Goal: Information Seeking & Learning: Learn about a topic

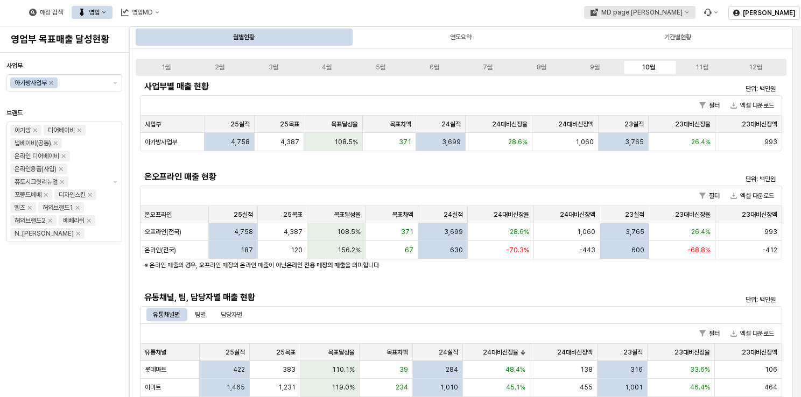
click at [682, 14] on div "MD page [PERSON_NAME]" at bounding box center [641, 13] width 81 height 8
click at [698, 53] on div "아가방" at bounding box center [693, 50] width 66 height 9
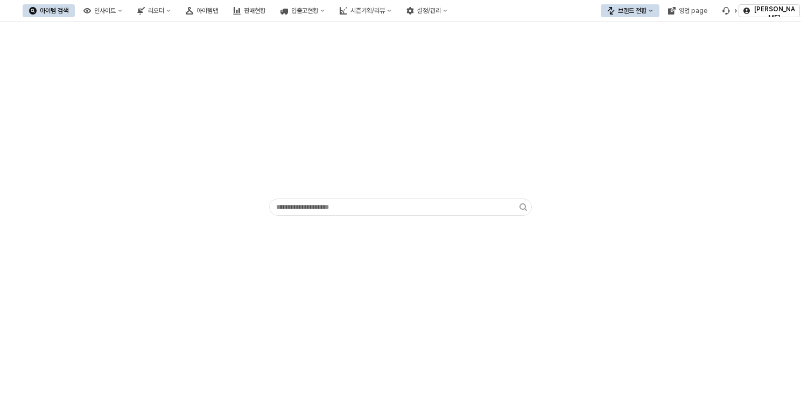
click at [646, 10] on div "브랜드 전환" at bounding box center [632, 11] width 29 height 8
click at [642, 59] on div "디즈니" at bounding box center [644, 67] width 85 height 17
click at [164, 8] on div "리오더" at bounding box center [156, 11] width 16 height 8
click at [116, 10] on div "인사이트" at bounding box center [105, 11] width 22 height 8
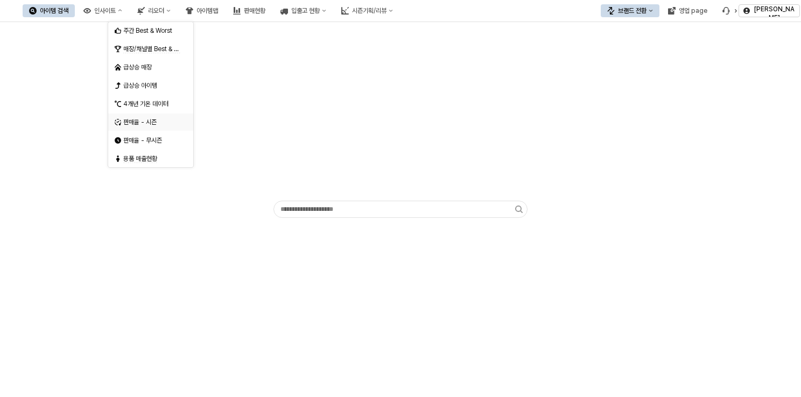
click at [162, 118] on div "판매율 - 시즌" at bounding box center [151, 122] width 57 height 9
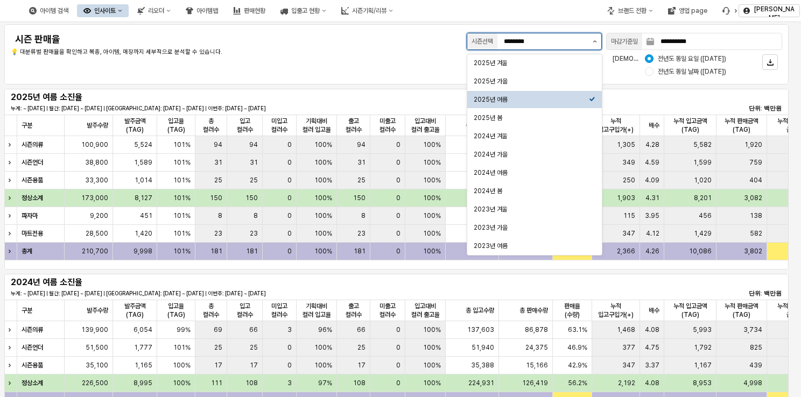
click at [598, 40] on button "제안 사항 표시" at bounding box center [595, 41] width 13 height 16
click at [524, 74] on div "2025년 가을" at bounding box center [534, 81] width 135 height 17
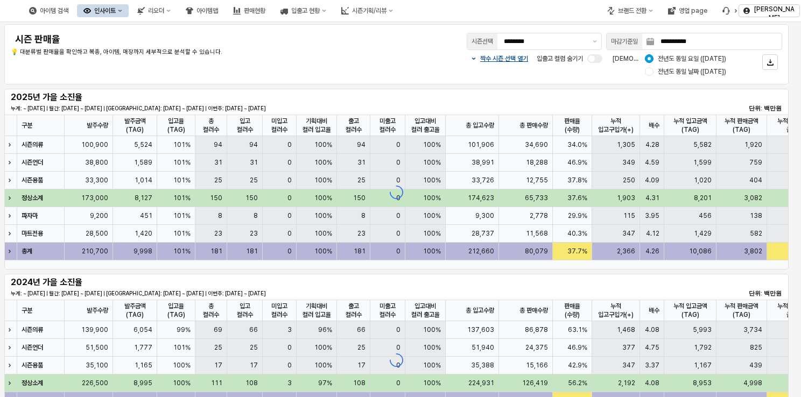
click at [401, 85] on div "**********" at bounding box center [396, 54] width 793 height 65
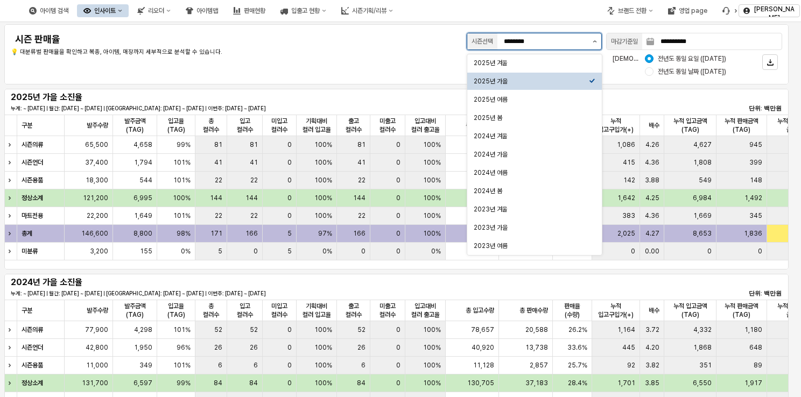
click at [592, 37] on button "제안 사항 표시" at bounding box center [595, 41] width 13 height 16
click at [559, 67] on div "2025년 겨울" at bounding box center [531, 63] width 115 height 11
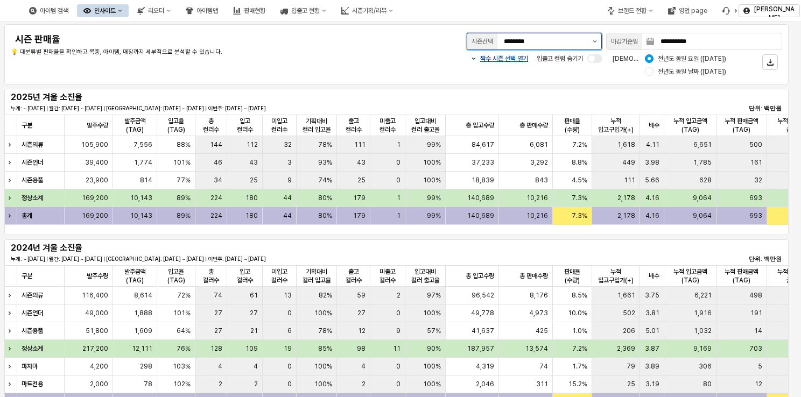
click at [598, 38] on button "제안 사항 표시" at bounding box center [595, 41] width 13 height 16
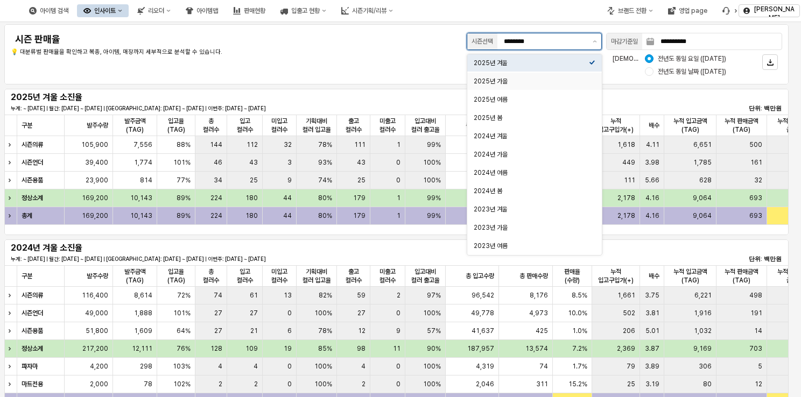
click at [573, 76] on div "2025년 가을" at bounding box center [531, 81] width 115 height 11
type input "********"
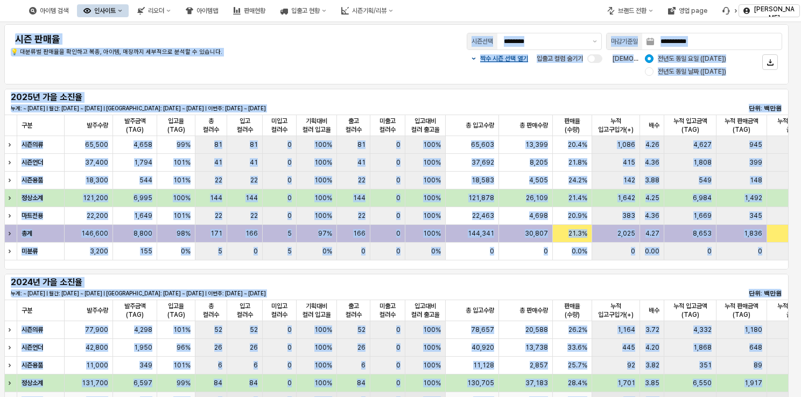
click at [670, 397] on html "**********" at bounding box center [400, 198] width 801 height 397
click at [652, 289] on div "2024년 가을 소진율 누계: ~ [DATE] | 월간: [DATE] ~ [DATE] | [GEOGRAPHIC_DATA]: [DATE] ~ […" at bounding box center [397, 287] width 772 height 22
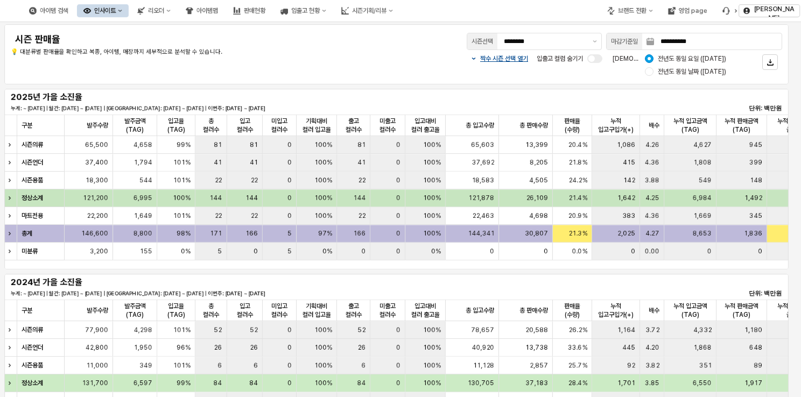
click at [462, 204] on div "121,878" at bounding box center [472, 199] width 53 height 18
drag, startPoint x: 423, startPoint y: 197, endPoint x: 492, endPoint y: 199, distance: 69.5
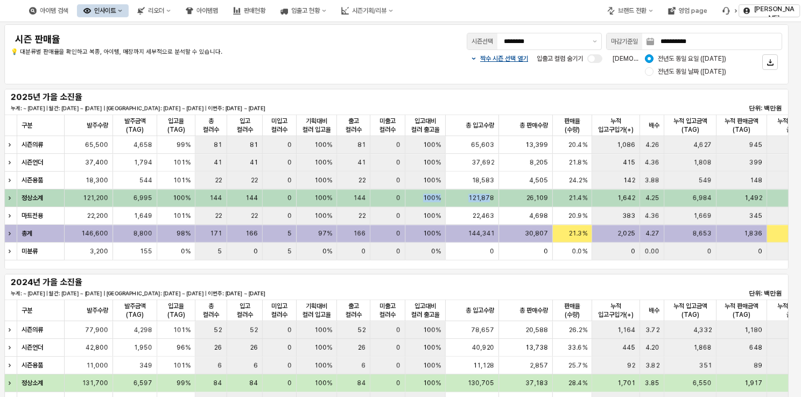
drag, startPoint x: 492, startPoint y: 199, endPoint x: 485, endPoint y: 207, distance: 10.7
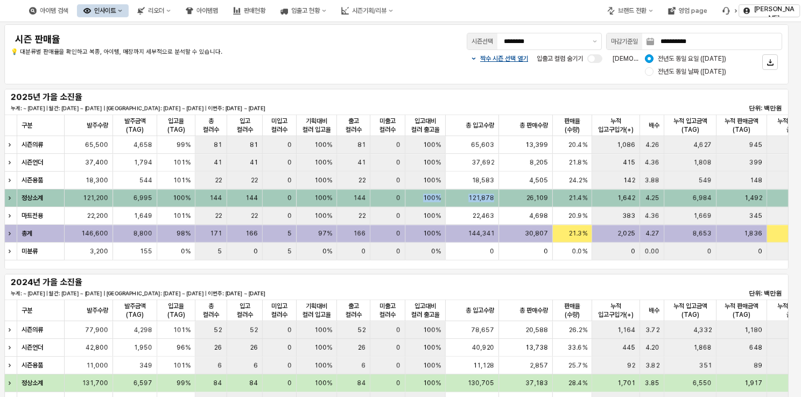
drag, startPoint x: 495, startPoint y: 199, endPoint x: 425, endPoint y: 197, distance: 70.6
drag, startPoint x: 425, startPoint y: 197, endPoint x: 506, endPoint y: 247, distance: 95.2
click at [506, 247] on div "0" at bounding box center [526, 252] width 54 height 18
